Goal: Navigation & Orientation: Find specific page/section

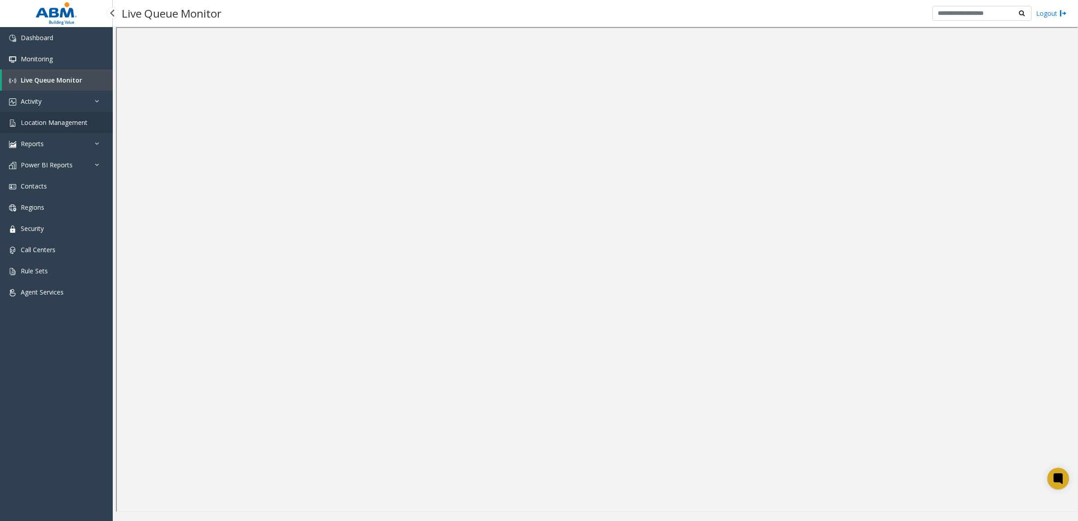
click at [51, 123] on span "Location Management" at bounding box center [54, 122] width 67 height 9
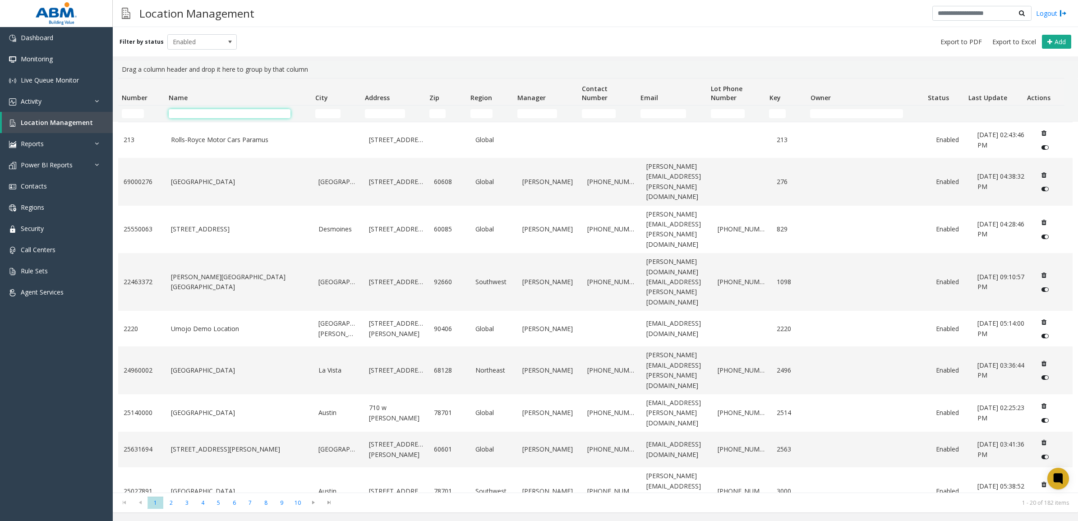
click at [211, 110] on input "Name Filter" at bounding box center [230, 113] width 122 height 9
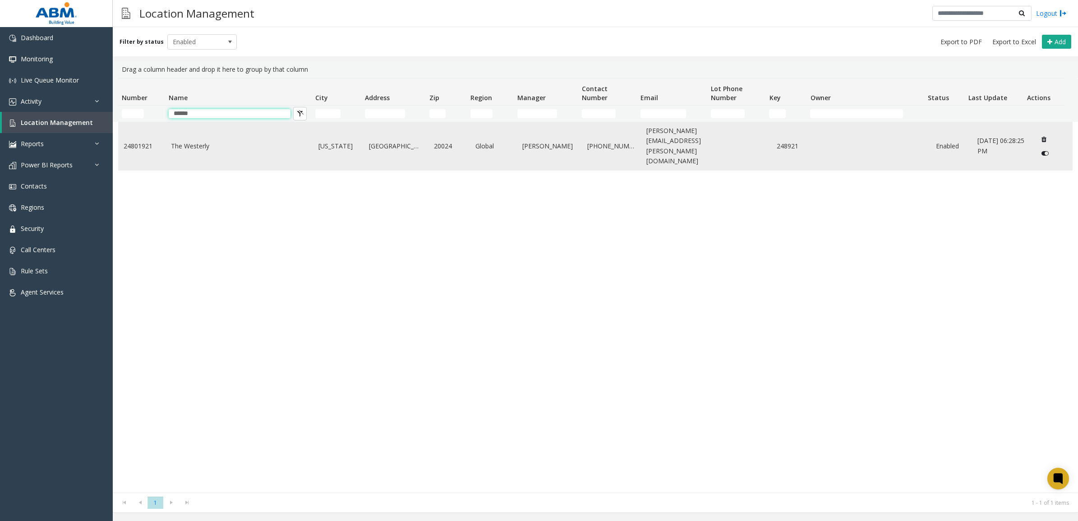
type input "******"
click at [202, 141] on link "The Westerly" at bounding box center [239, 146] width 137 height 10
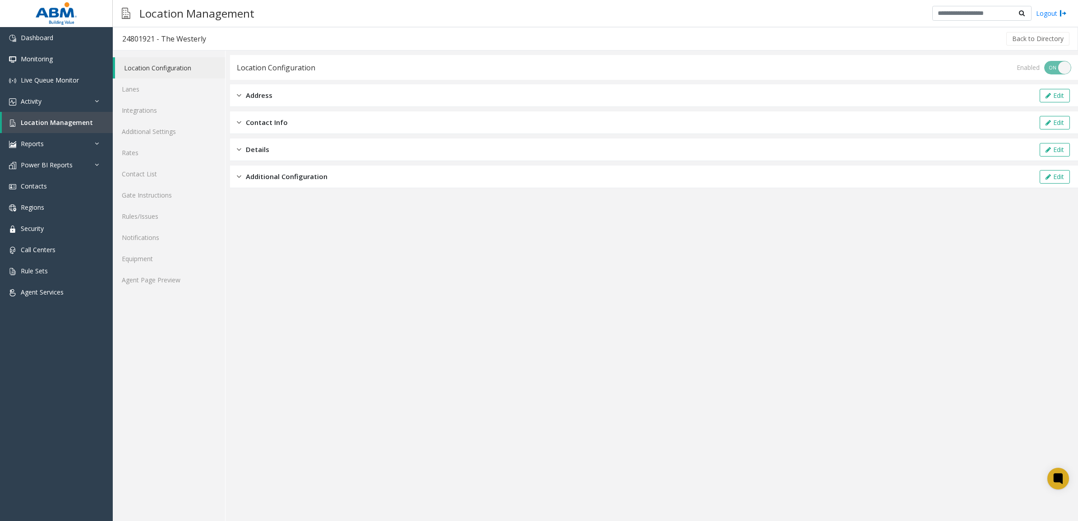
click at [247, 122] on span "Contact Info" at bounding box center [267, 122] width 42 height 10
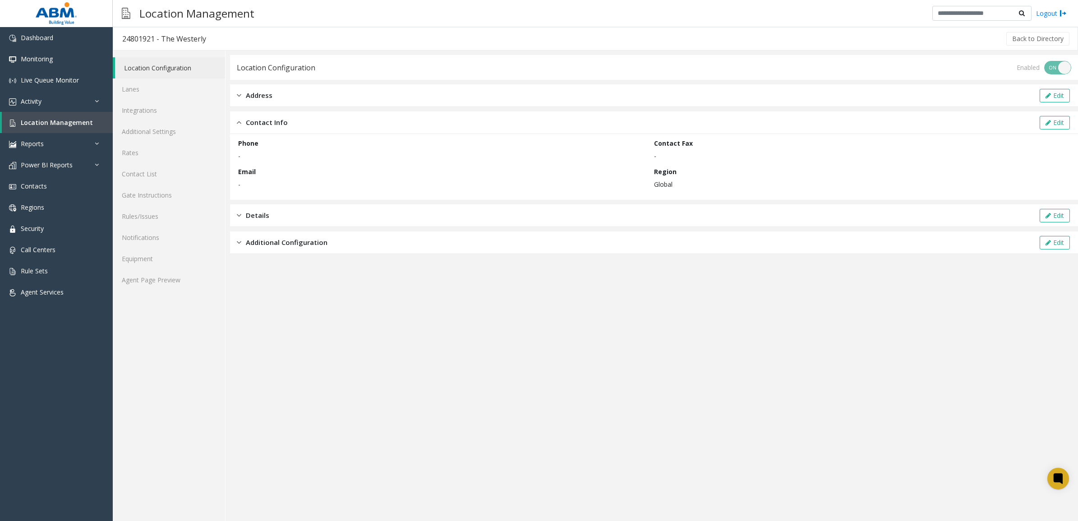
click at [247, 92] on span "Address" at bounding box center [259, 95] width 27 height 10
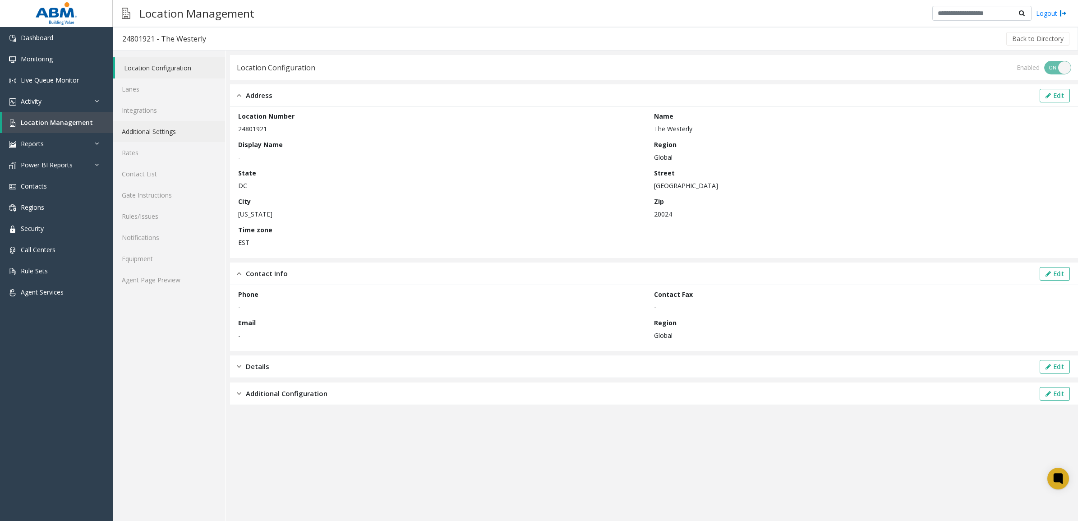
click at [158, 133] on link "Additional Settings" at bounding box center [169, 131] width 112 height 21
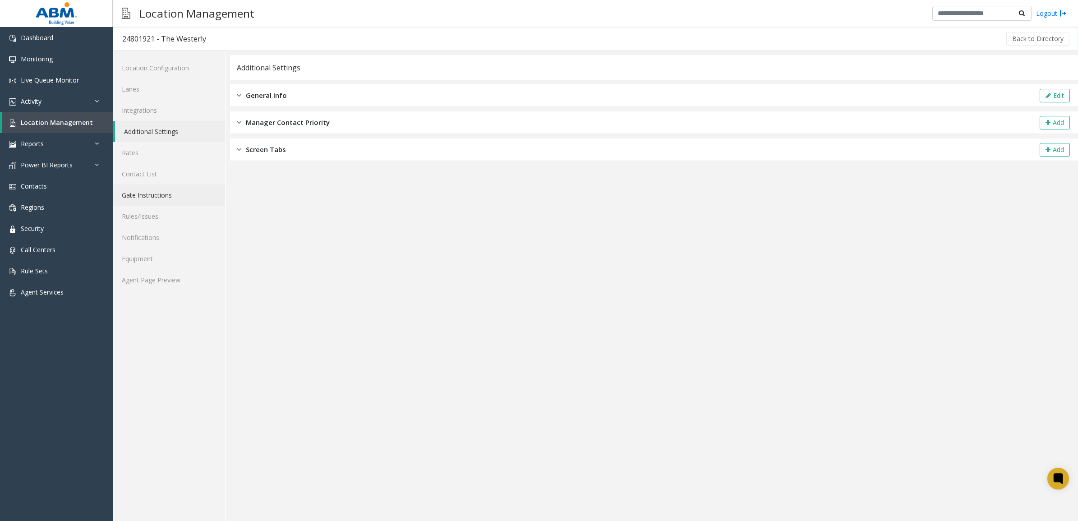
click at [159, 193] on link "Gate Instructions" at bounding box center [169, 194] width 112 height 21
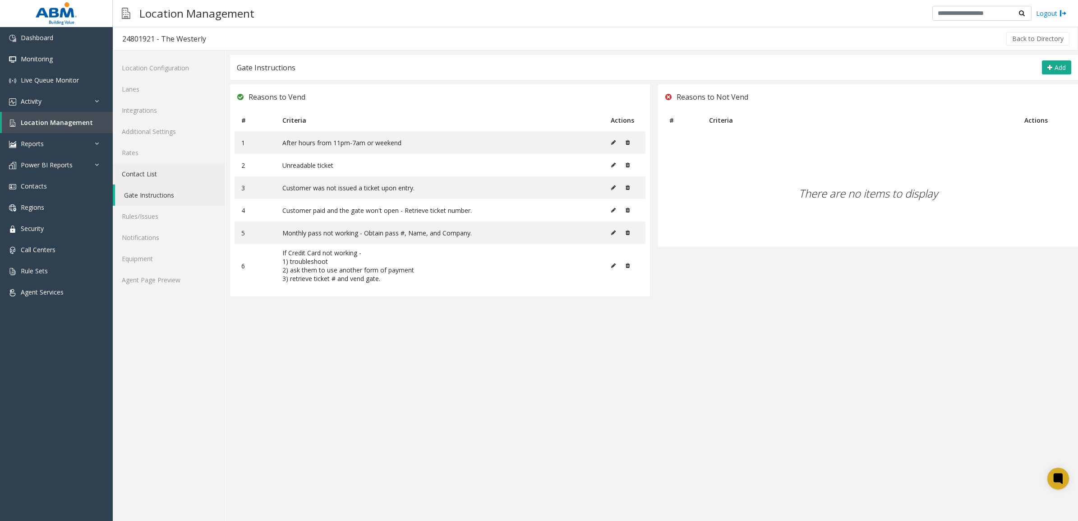
click at [159, 176] on link "Contact List" at bounding box center [169, 173] width 112 height 21
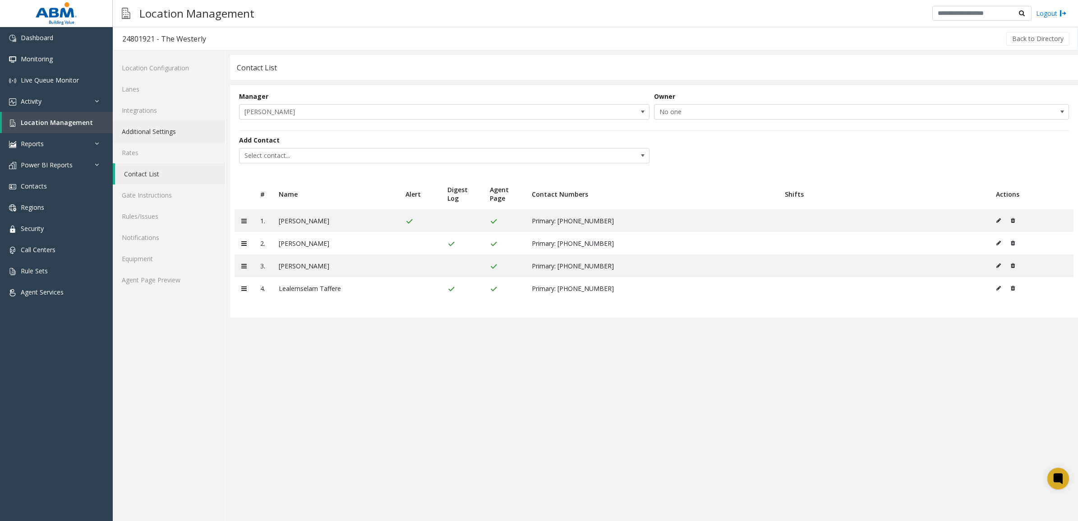
click at [145, 128] on link "Additional Settings" at bounding box center [169, 131] width 112 height 21
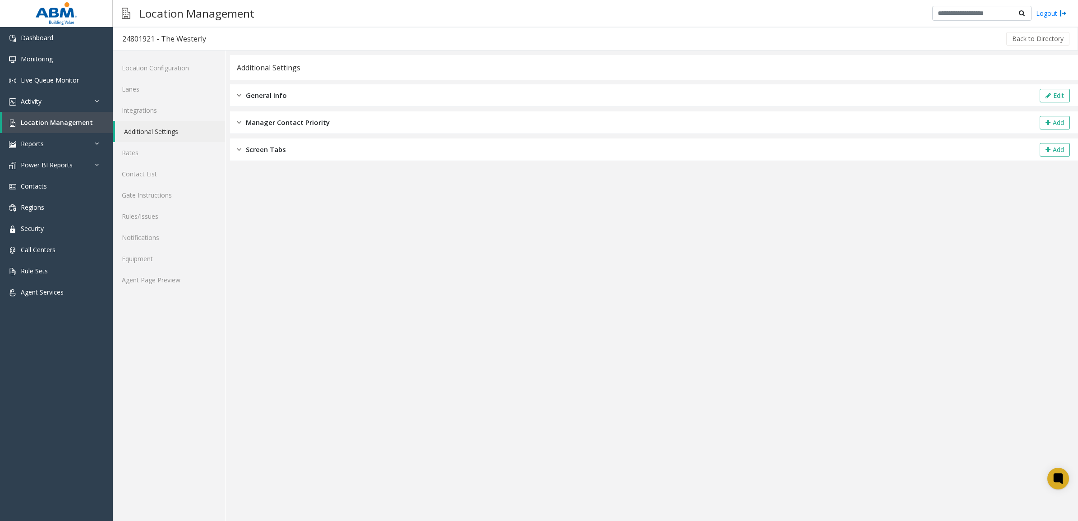
click at [290, 93] on div "General Info Edit" at bounding box center [654, 95] width 848 height 23
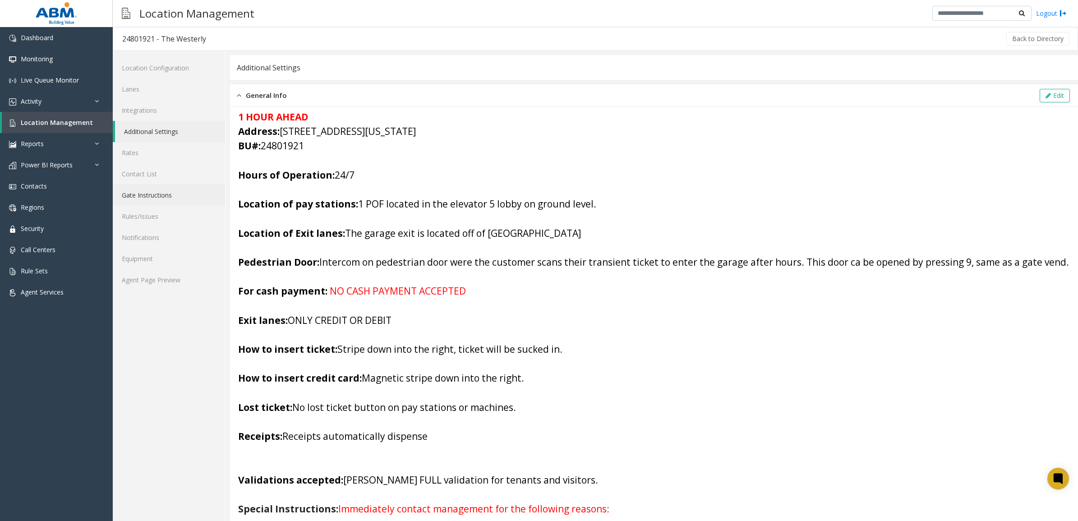
click at [159, 199] on link "Gate Instructions" at bounding box center [169, 194] width 112 height 21
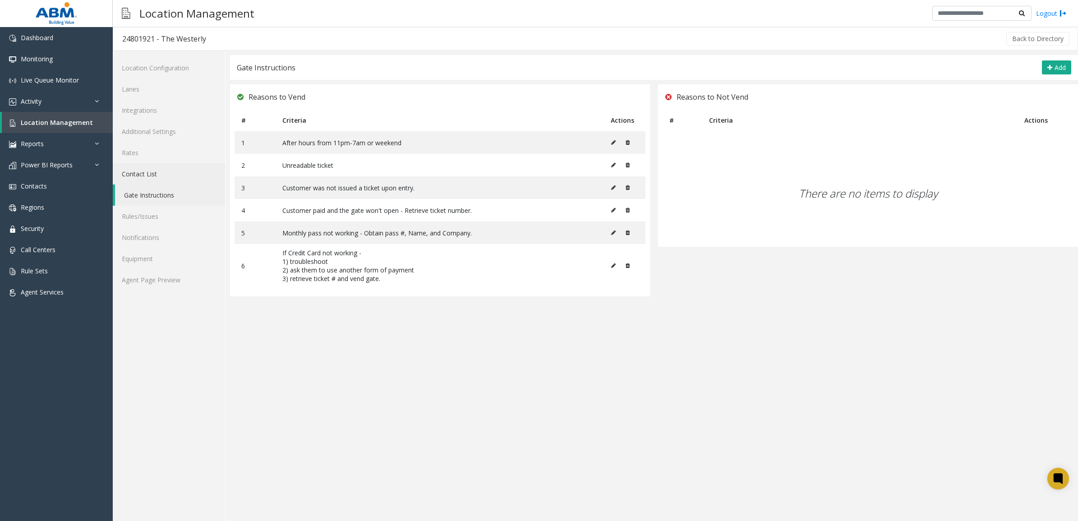
click at [143, 174] on link "Contact List" at bounding box center [169, 173] width 112 height 21
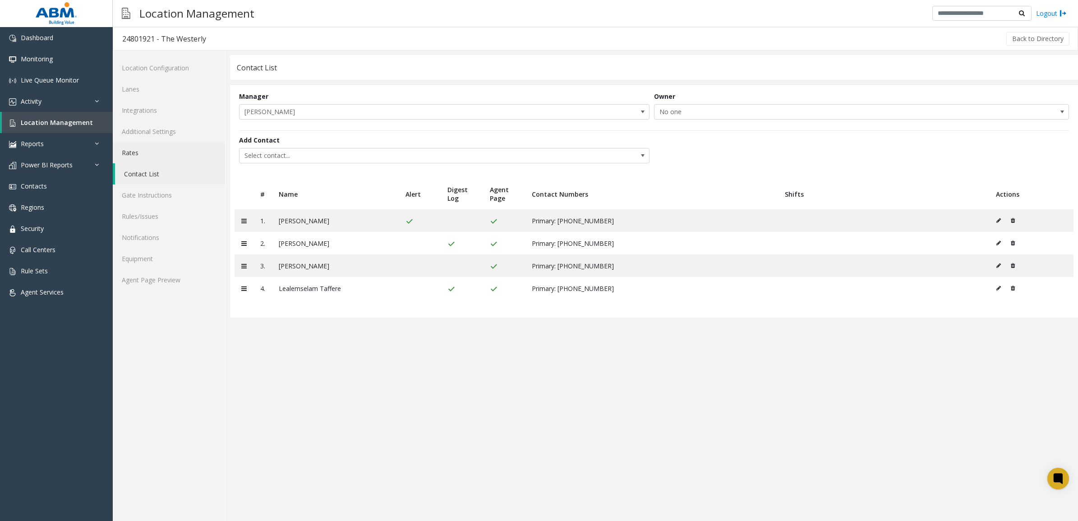
click at [136, 151] on link "Rates" at bounding box center [169, 152] width 112 height 21
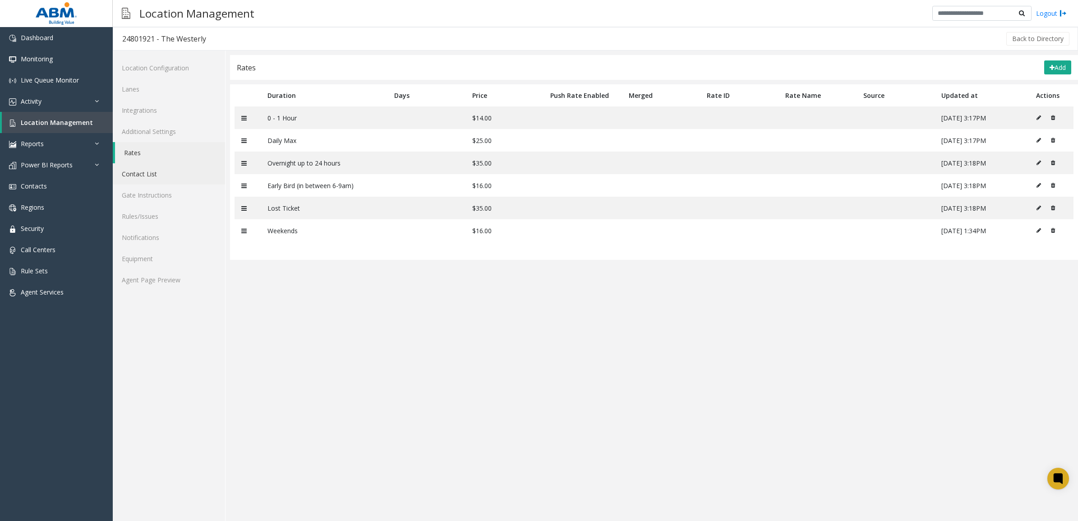
click at [138, 179] on link "Contact List" at bounding box center [169, 173] width 112 height 21
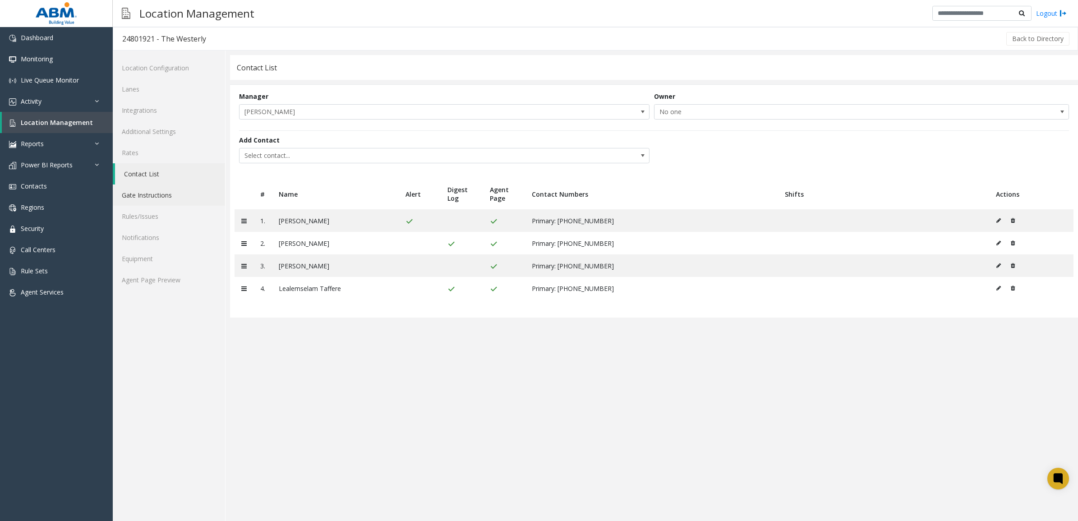
click at [174, 198] on link "Gate Instructions" at bounding box center [169, 194] width 112 height 21
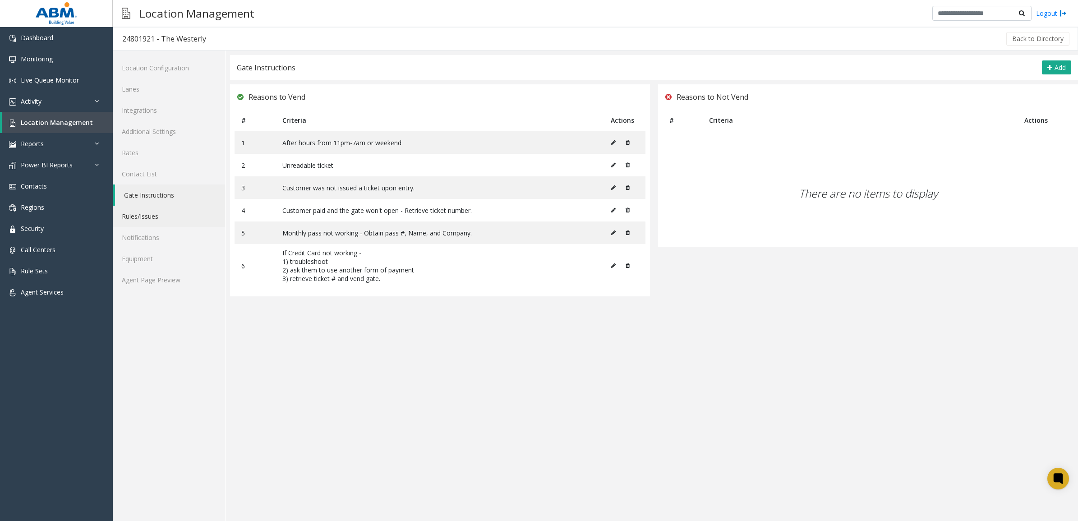
click at [139, 219] on link "Rules/Issues" at bounding box center [169, 216] width 112 height 21
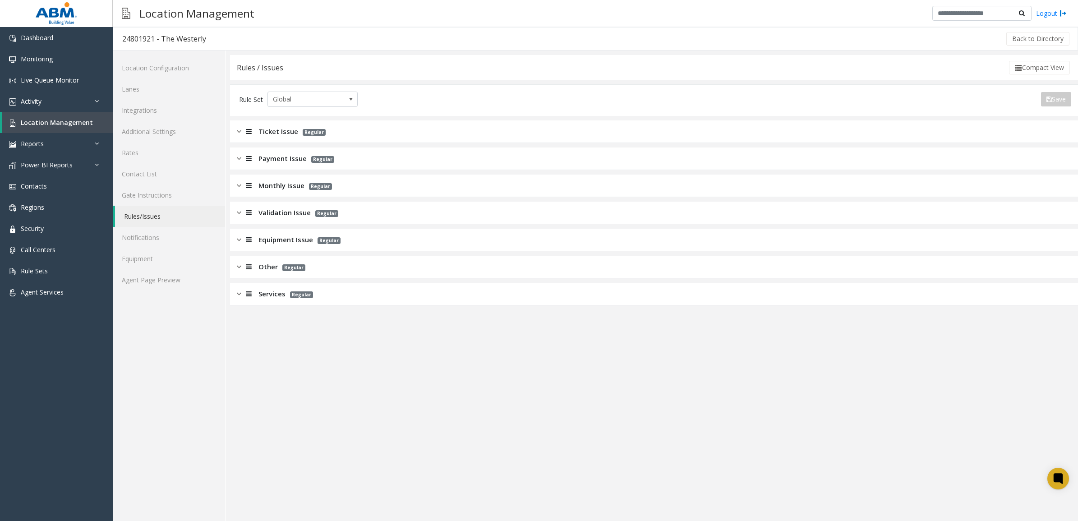
click at [282, 134] on span "Ticket Issue" at bounding box center [278, 131] width 40 height 10
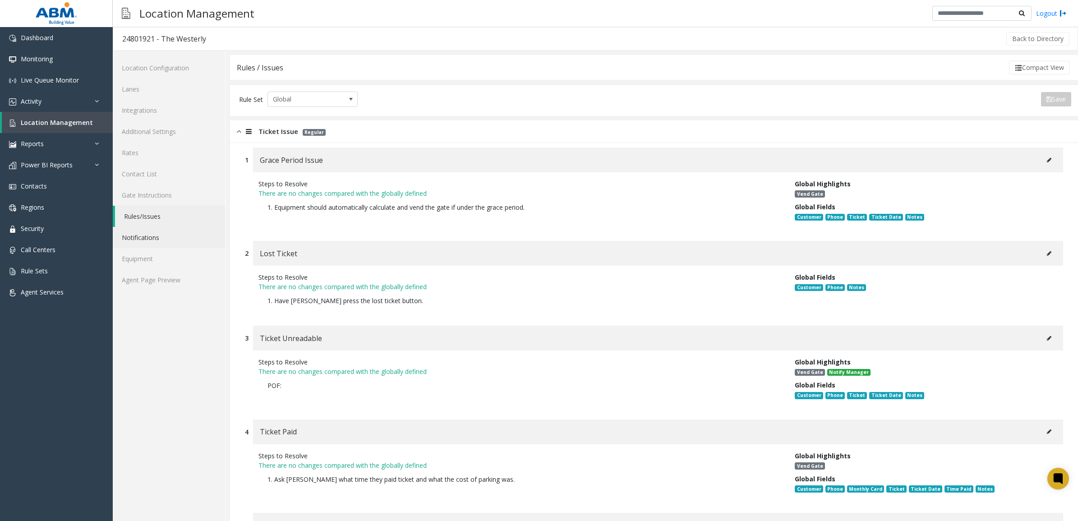
click at [151, 239] on link "Notifications" at bounding box center [169, 237] width 112 height 21
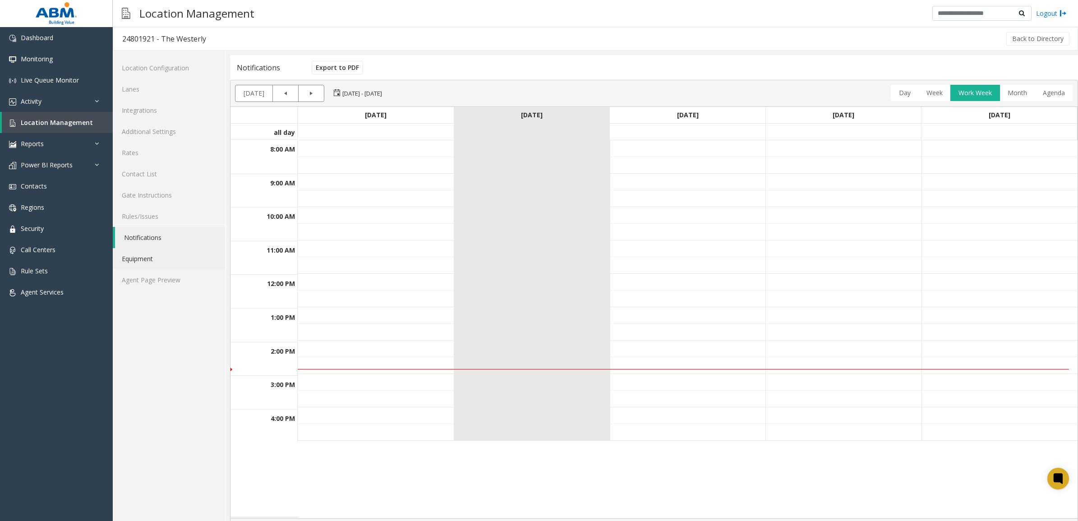
click at [148, 262] on link "Equipment" at bounding box center [169, 258] width 112 height 21
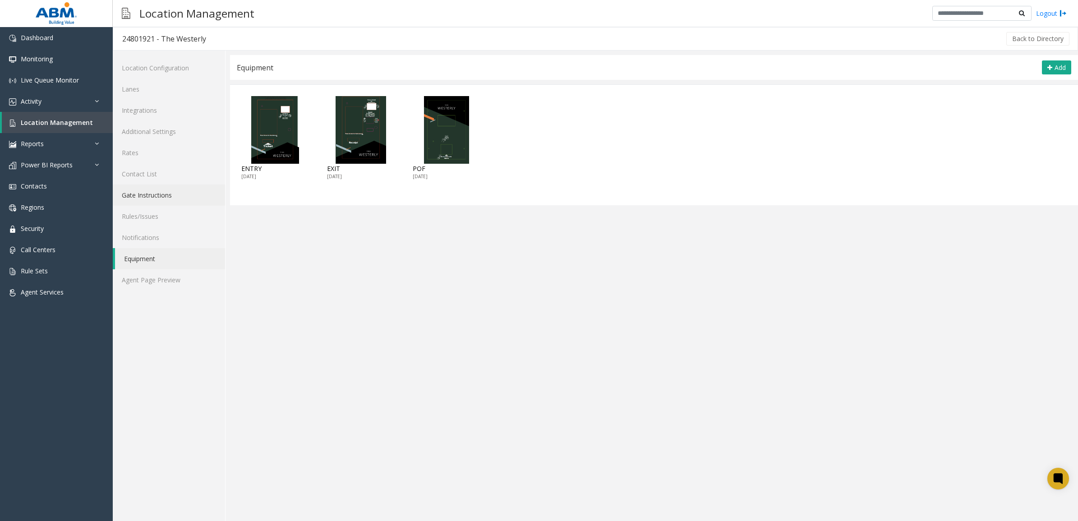
click at [157, 195] on link "Gate Instructions" at bounding box center [169, 194] width 112 height 21
